Goal: Transaction & Acquisition: Purchase product/service

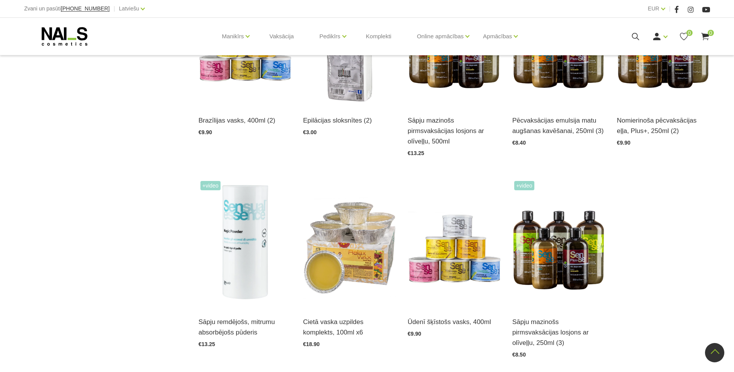
scroll to position [348, 0]
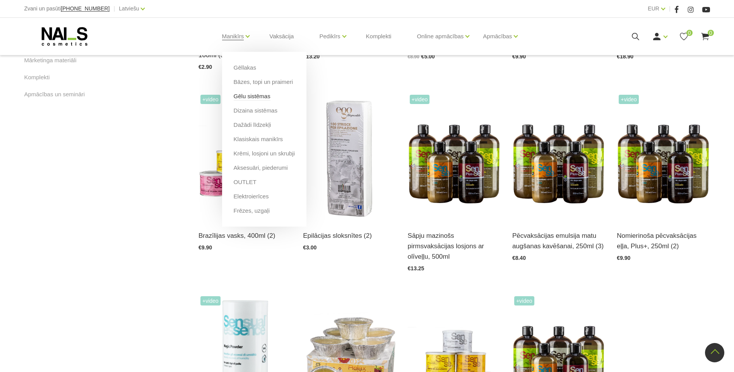
click at [255, 97] on link "Gēlu sistēmas" at bounding box center [252, 96] width 37 height 9
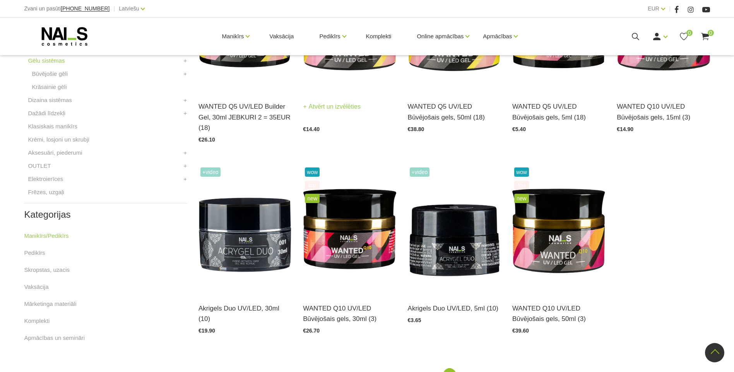
scroll to position [217, 0]
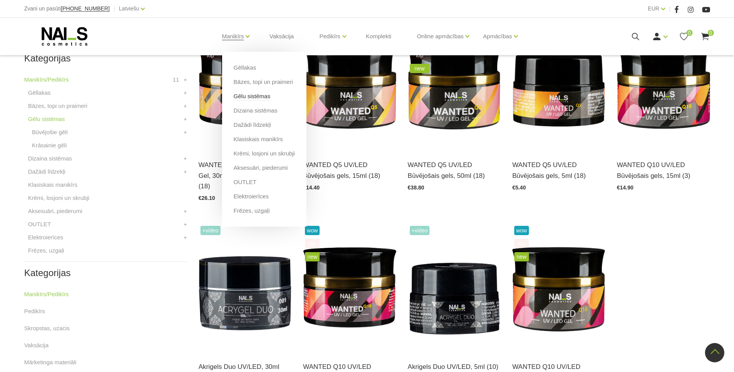
click at [256, 95] on link "Gēlu sistēmas" at bounding box center [252, 96] width 37 height 9
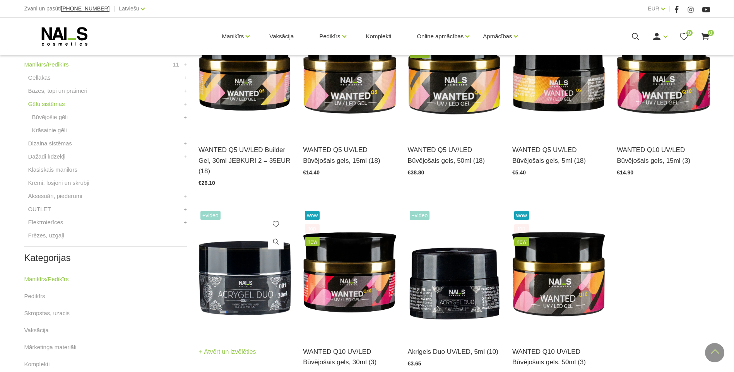
scroll to position [449, 0]
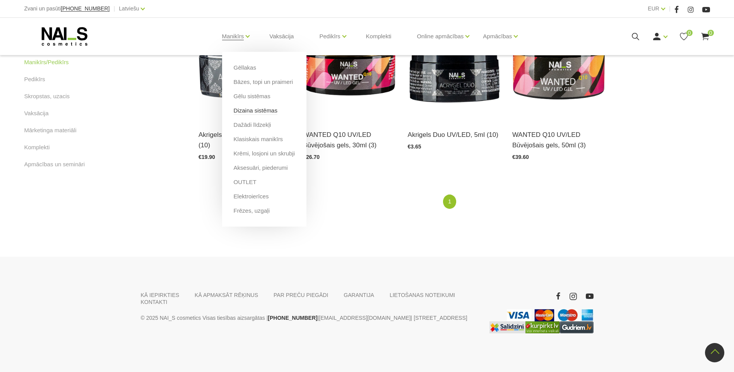
click at [260, 111] on link "Dizaina sistēmas" at bounding box center [256, 110] width 44 height 9
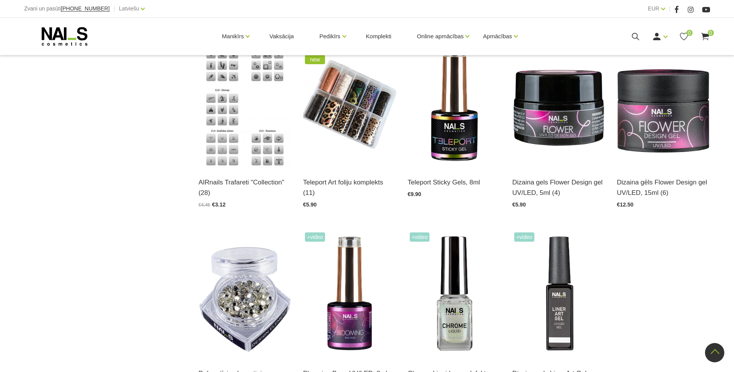
scroll to position [774, 0]
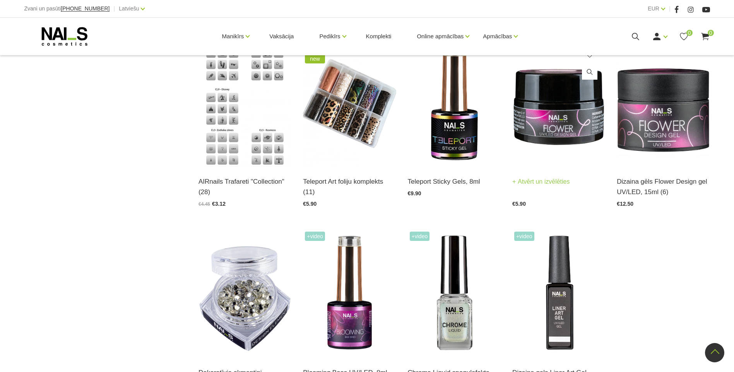
click at [549, 122] on img at bounding box center [558, 103] width 93 height 128
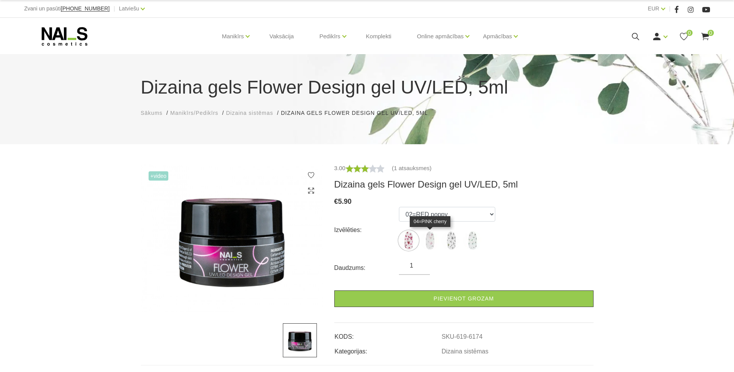
click at [434, 243] on img at bounding box center [429, 240] width 19 height 19
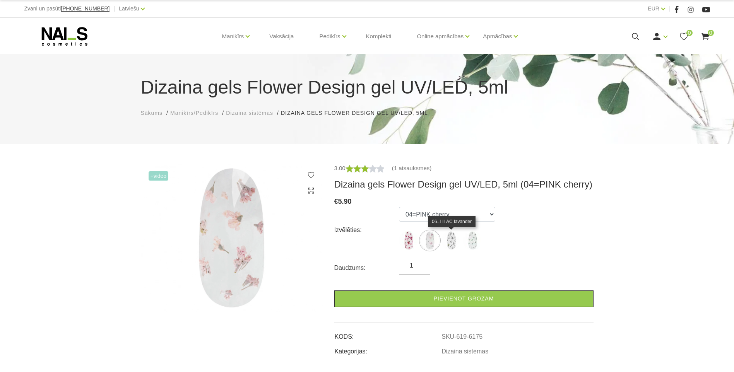
click at [446, 238] on img at bounding box center [450, 240] width 19 height 19
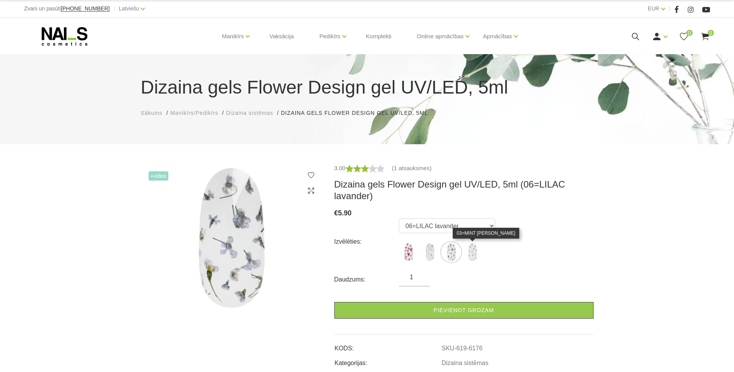
click at [476, 251] on img at bounding box center [472, 252] width 19 height 19
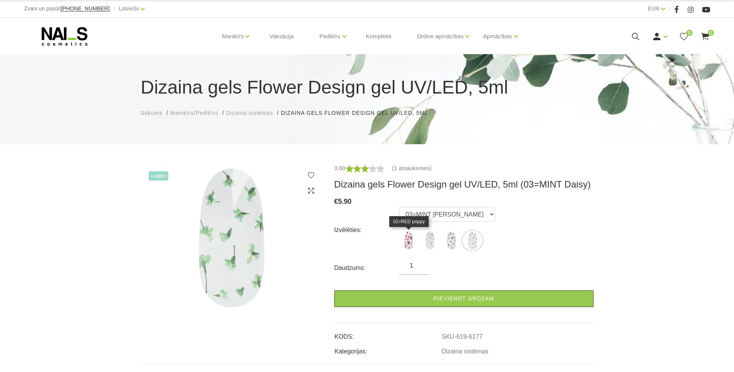
click at [409, 241] on img at bounding box center [408, 240] width 19 height 19
select select "6174"
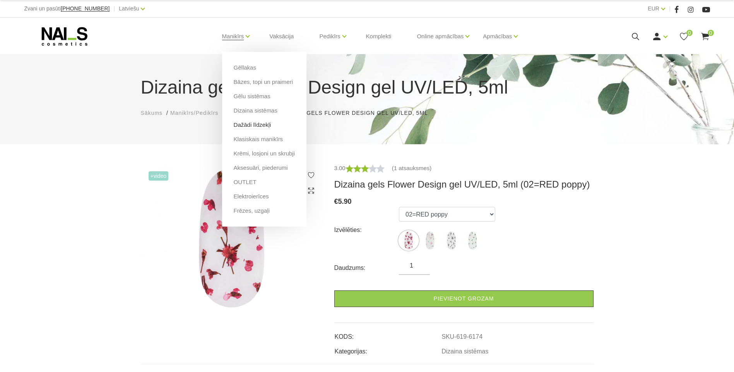
click at [259, 124] on link "Dažādi līdzekļi" at bounding box center [253, 125] width 38 height 9
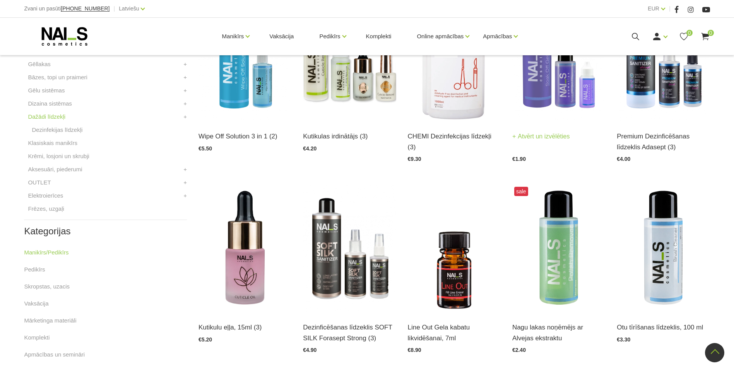
scroll to position [232, 0]
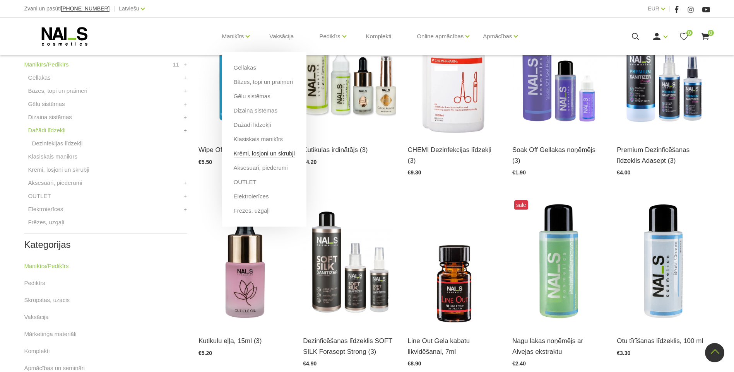
click at [268, 156] on link "Krēmi, losjoni un skrubji" at bounding box center [264, 153] width 61 height 9
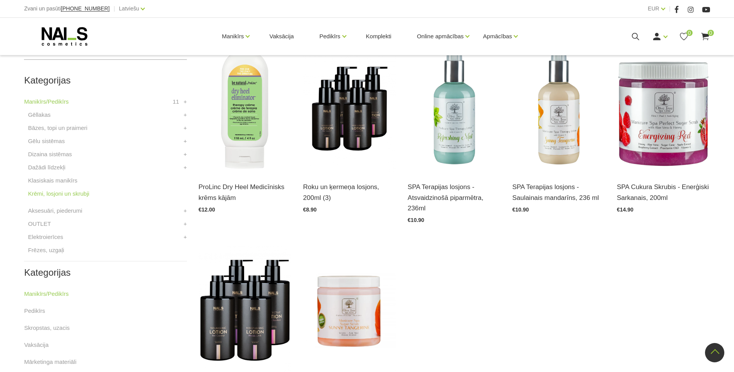
scroll to position [193, 0]
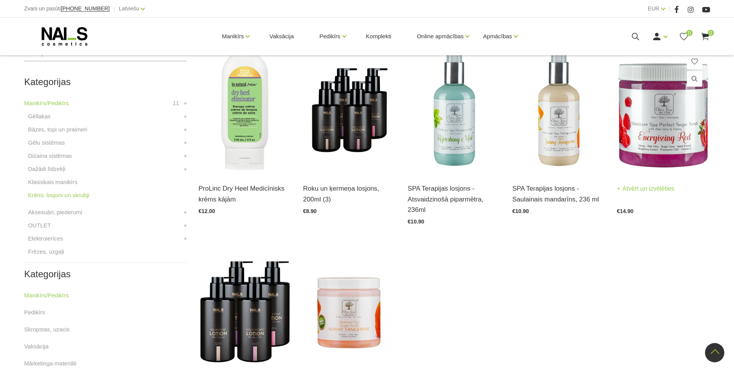
click at [659, 116] on img at bounding box center [663, 110] width 93 height 128
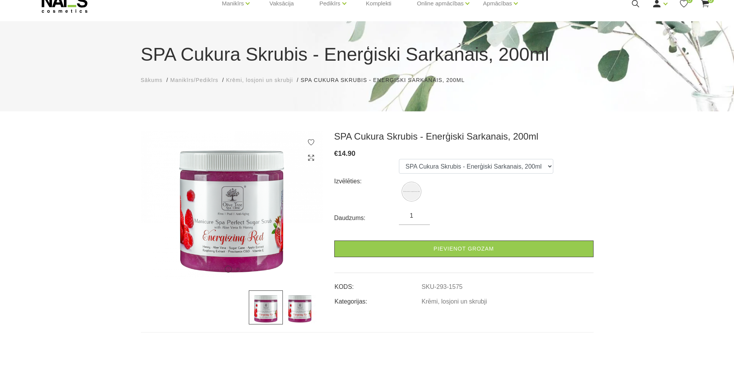
scroll to position [29, 0]
